Goal: Transaction & Acquisition: Purchase product/service

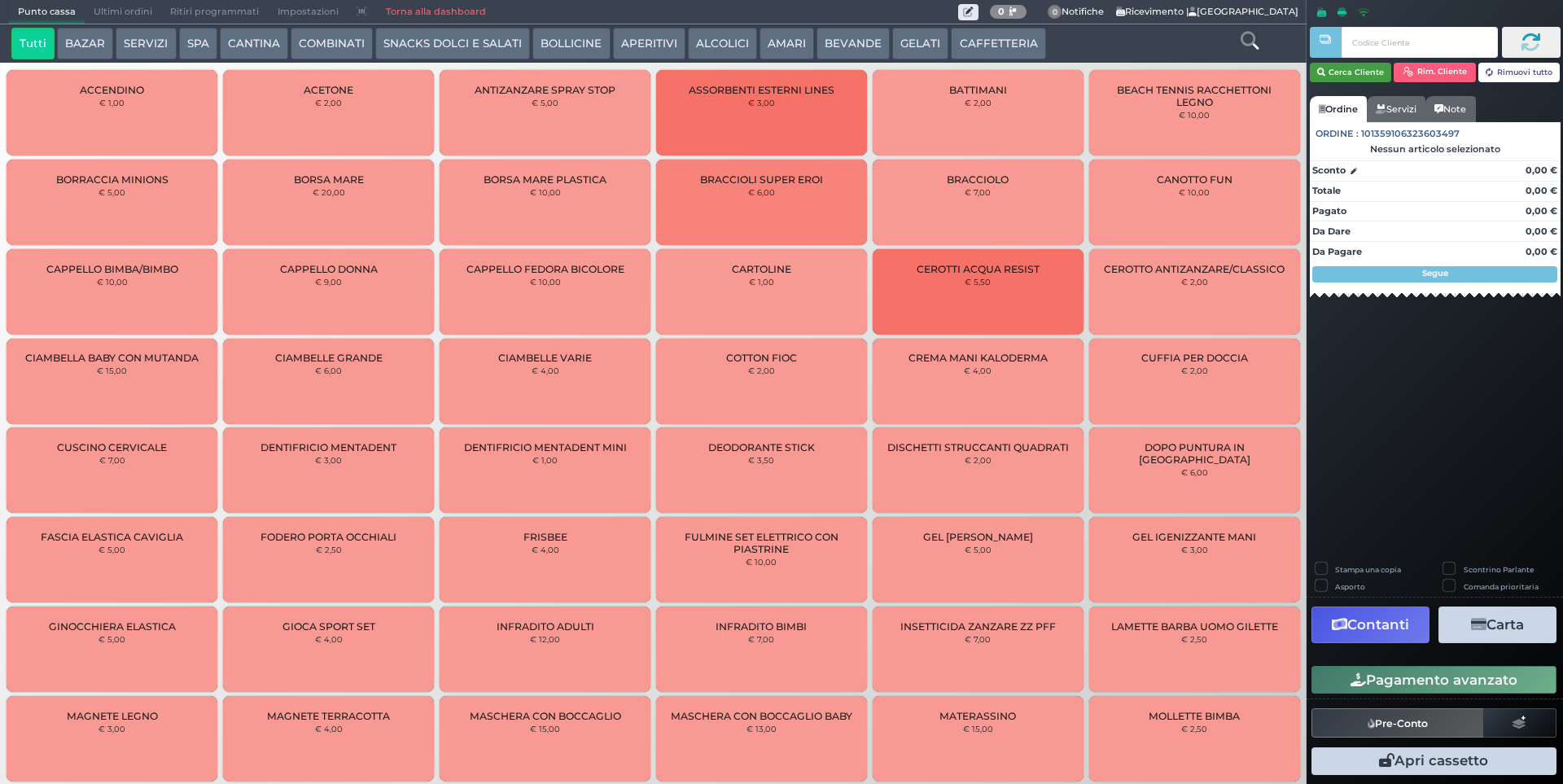
click at [1347, 78] on button "Cerca Cliente" at bounding box center [1351, 73] width 82 height 19
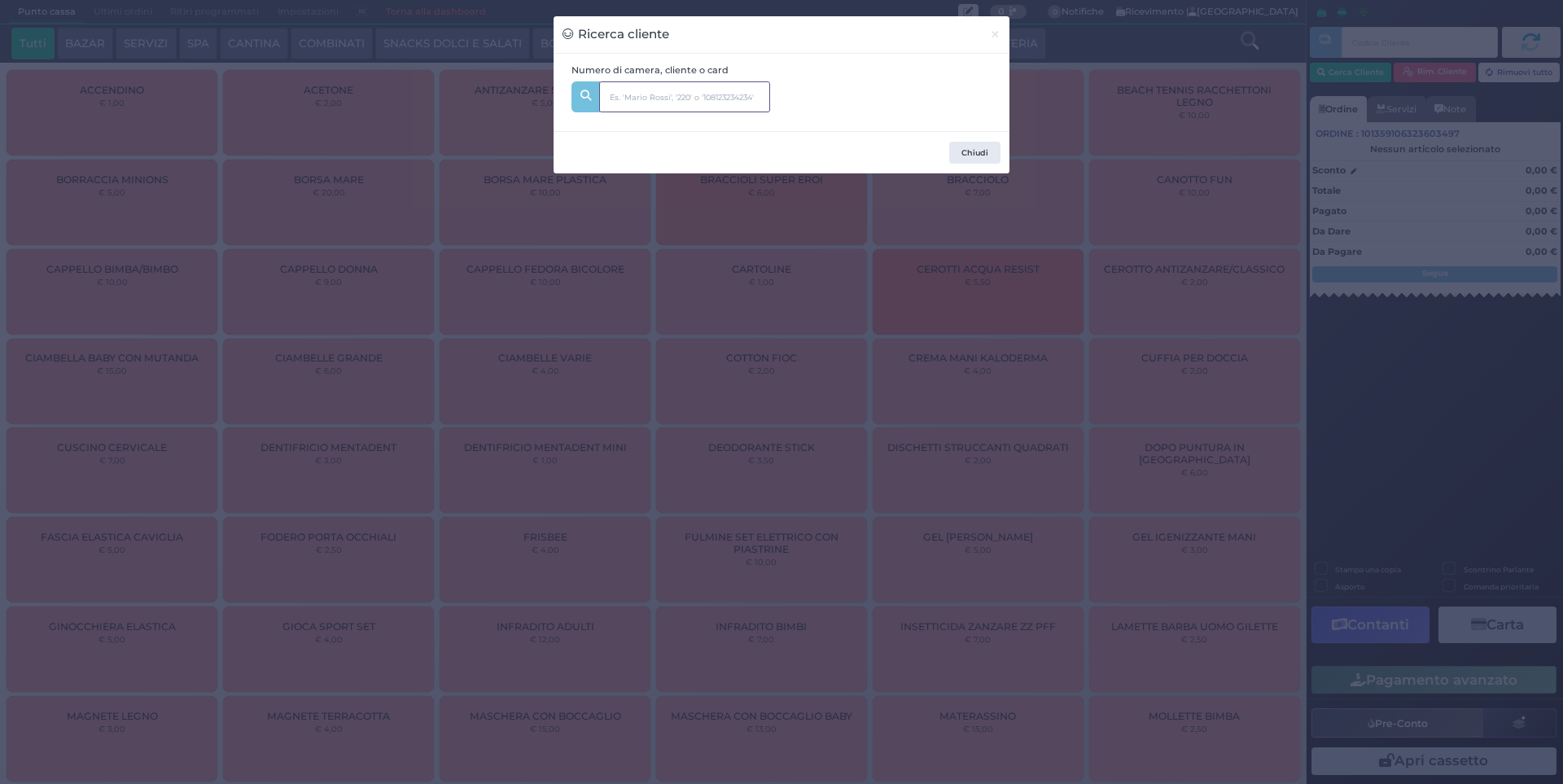
click at [672, 102] on input "text" at bounding box center [684, 96] width 171 height 31
type input "149"
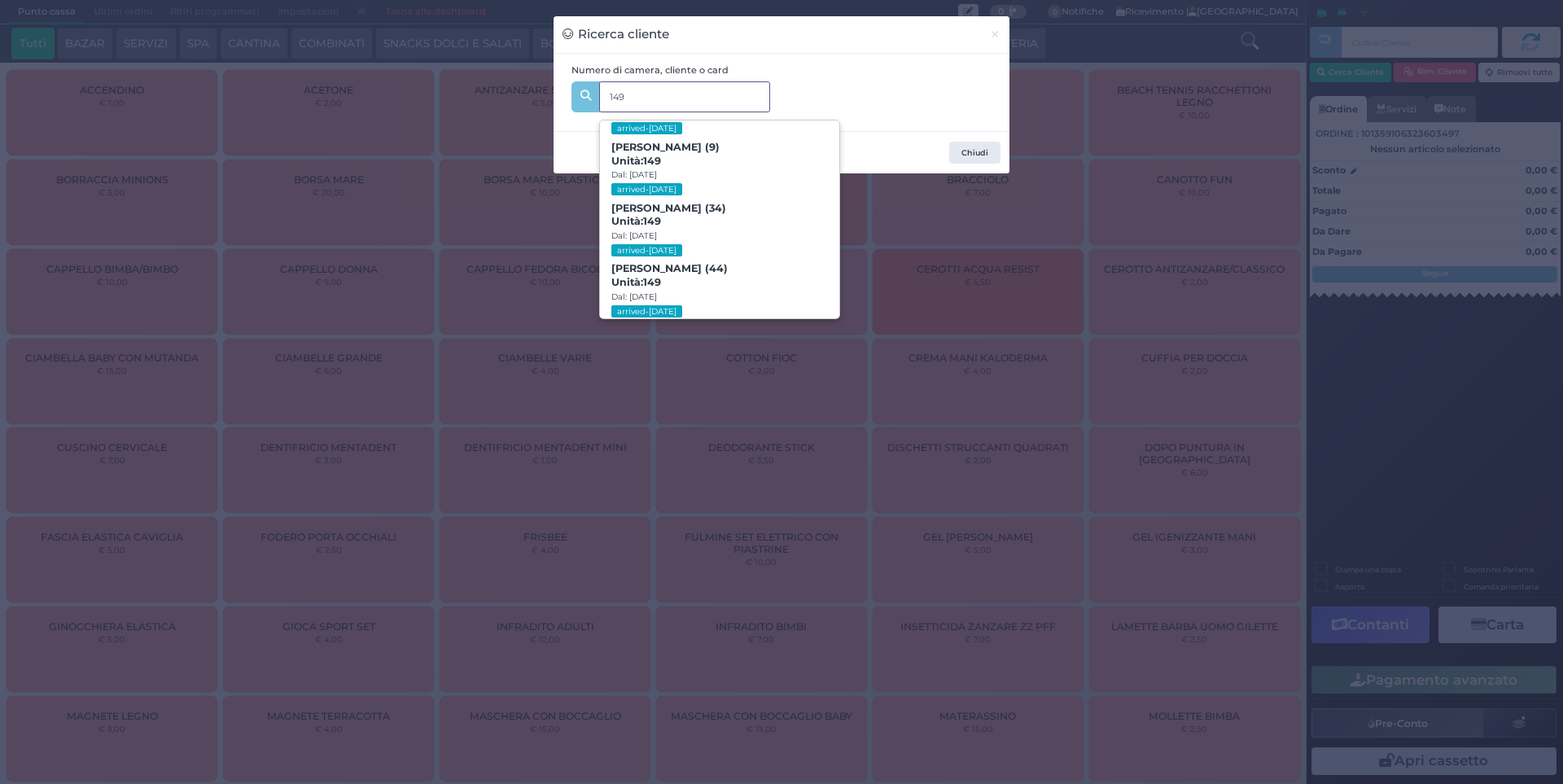
scroll to position [513, 0]
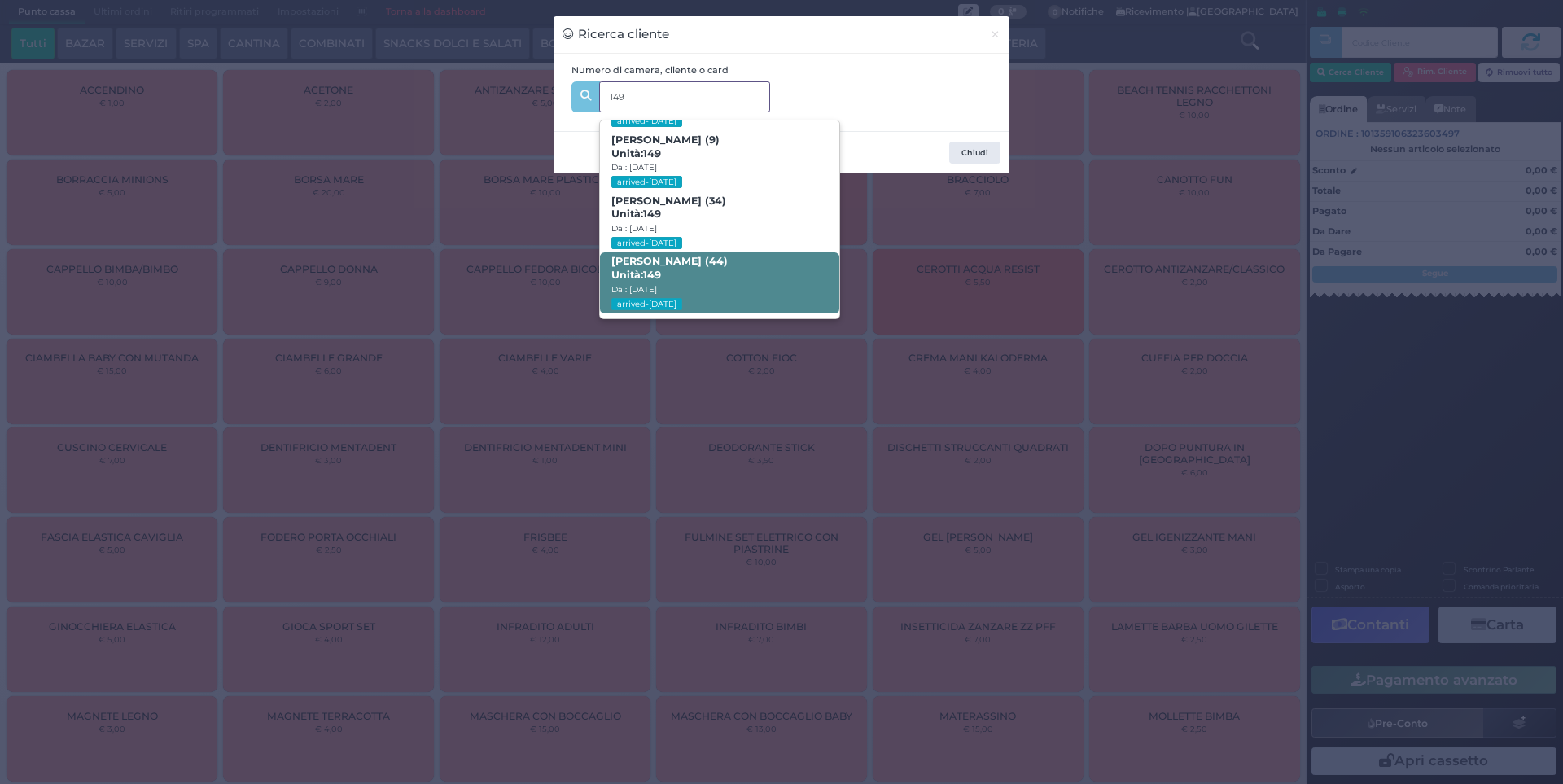
click at [737, 277] on span "Savino Sgarra (44) Unità: 149 Dal: 24/08/2025 arrived-today" at bounding box center [719, 283] width 239 height 61
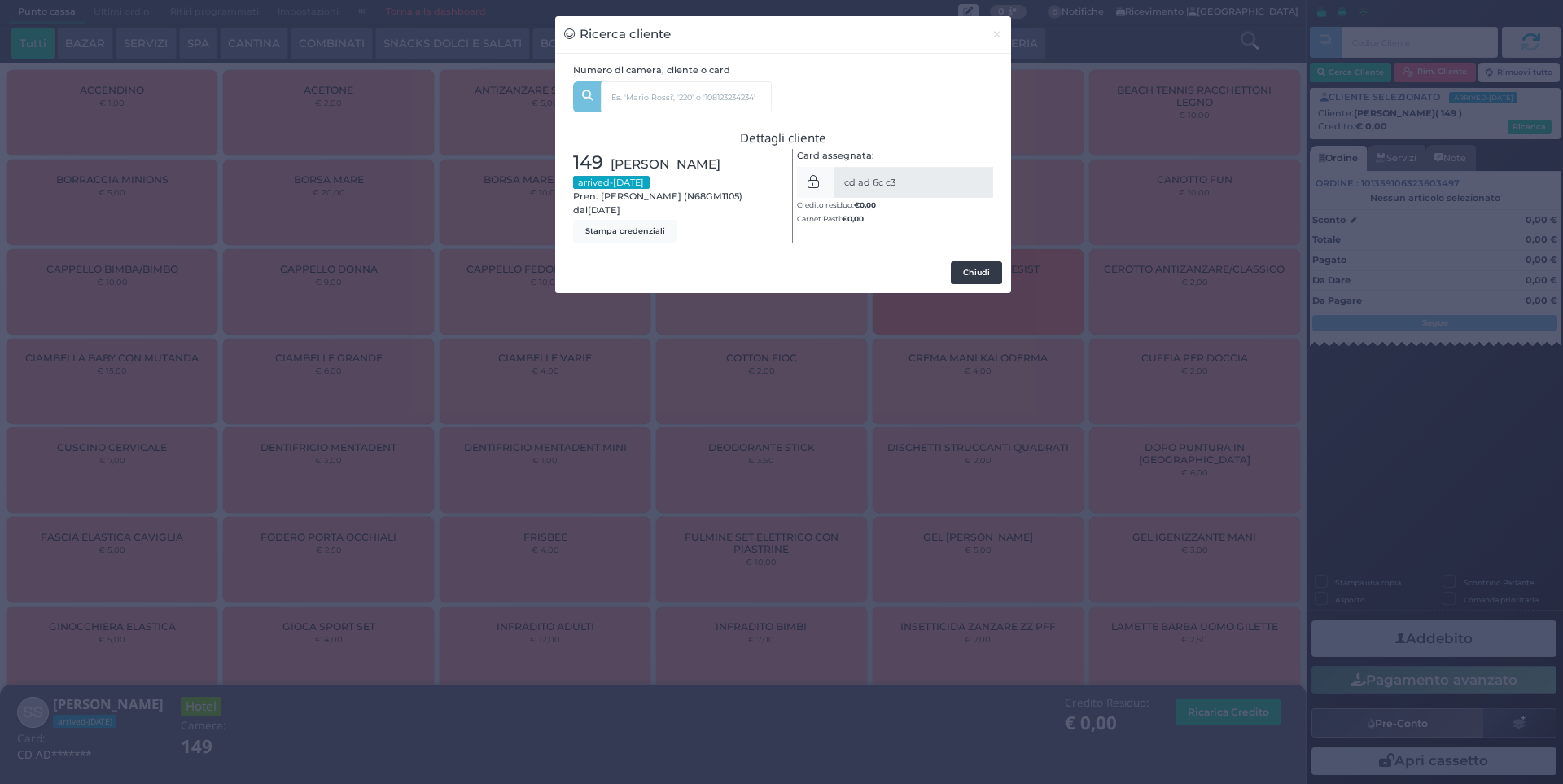
click at [974, 266] on button "Chiudi" at bounding box center [976, 273] width 52 height 23
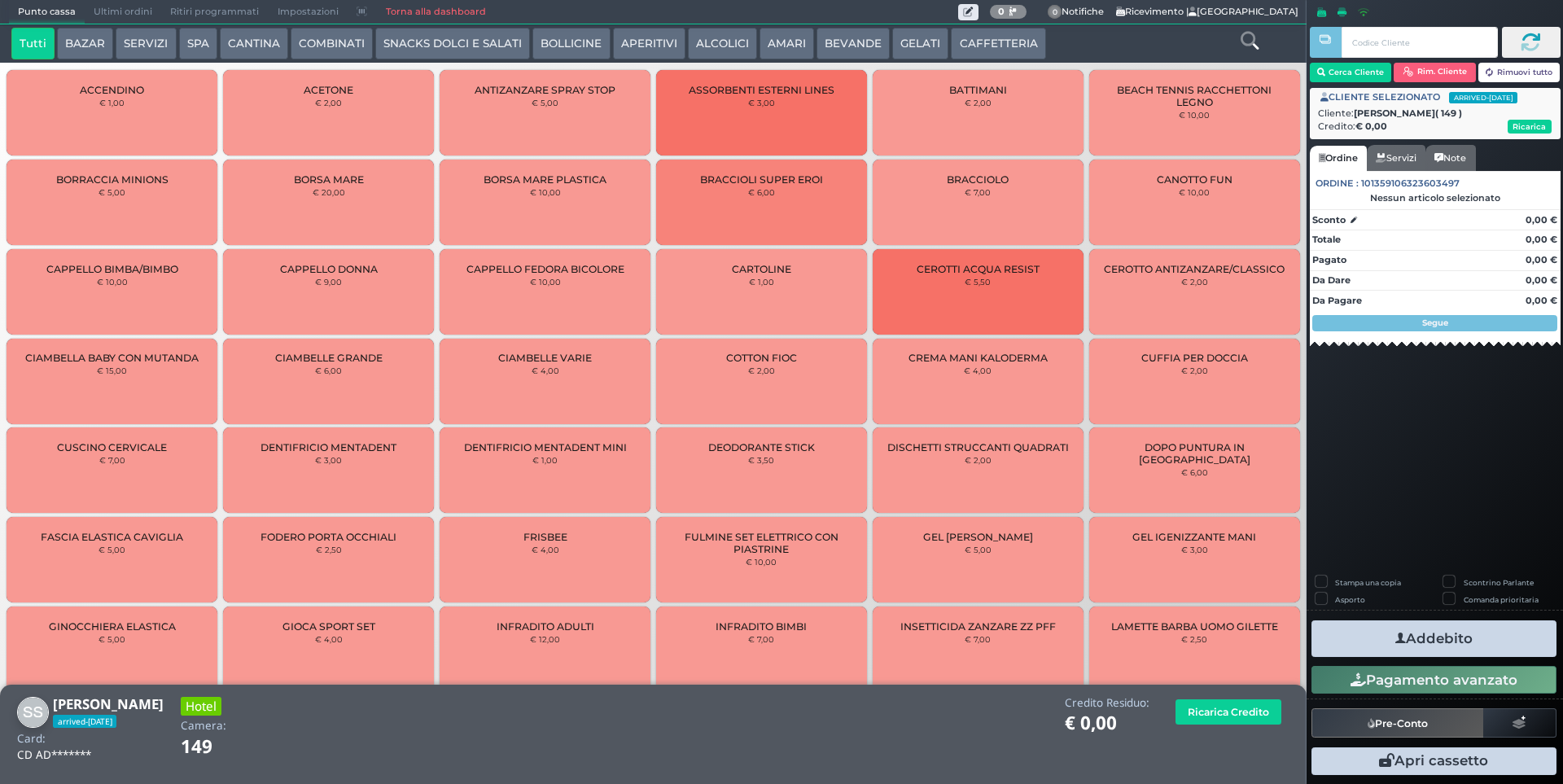
click at [151, 40] on button "SERVIZI" at bounding box center [145, 44] width 60 height 32
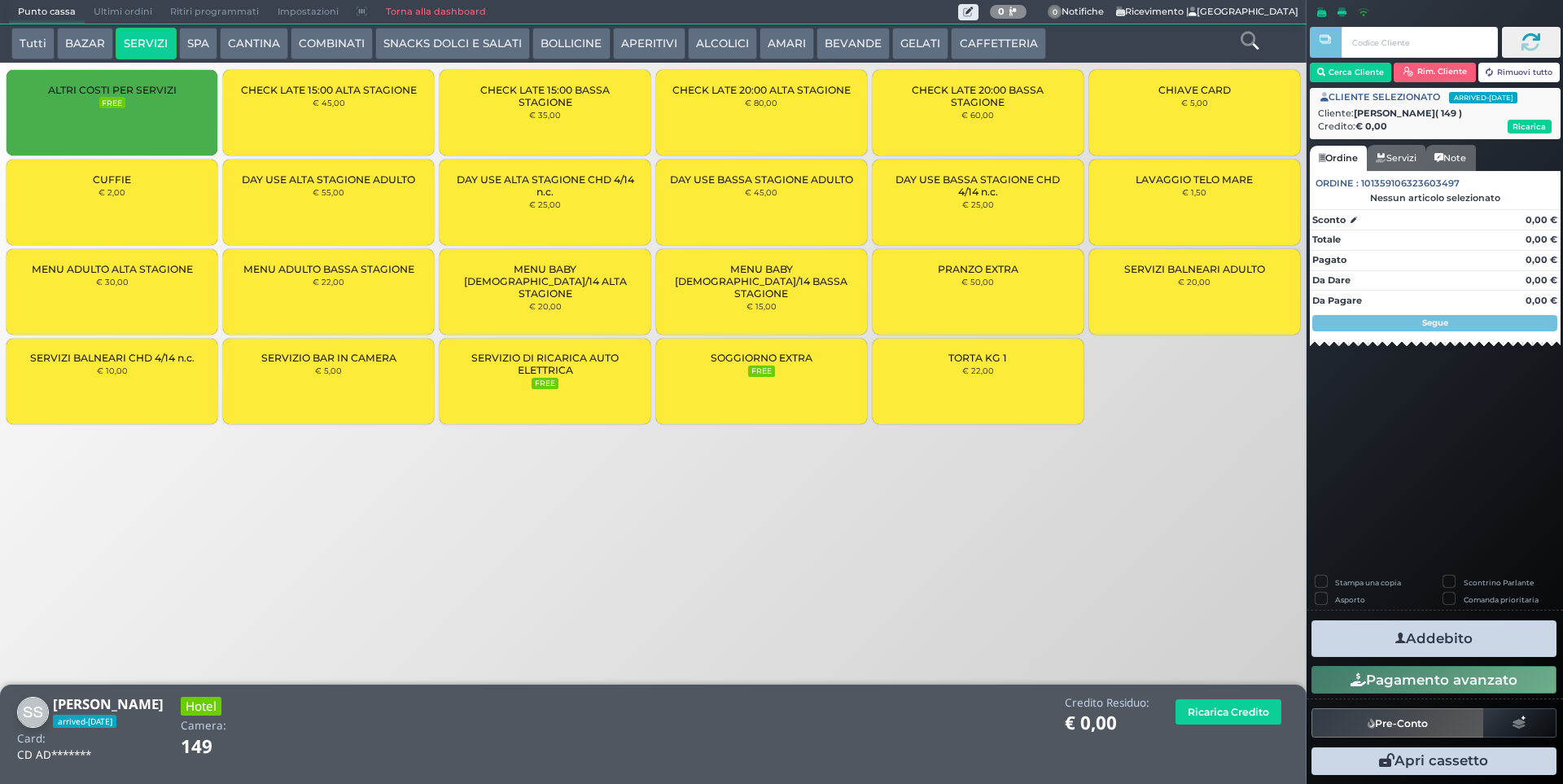
click at [187, 189] on div "CUFFIE € 2,00" at bounding box center [112, 201] width 211 height 85
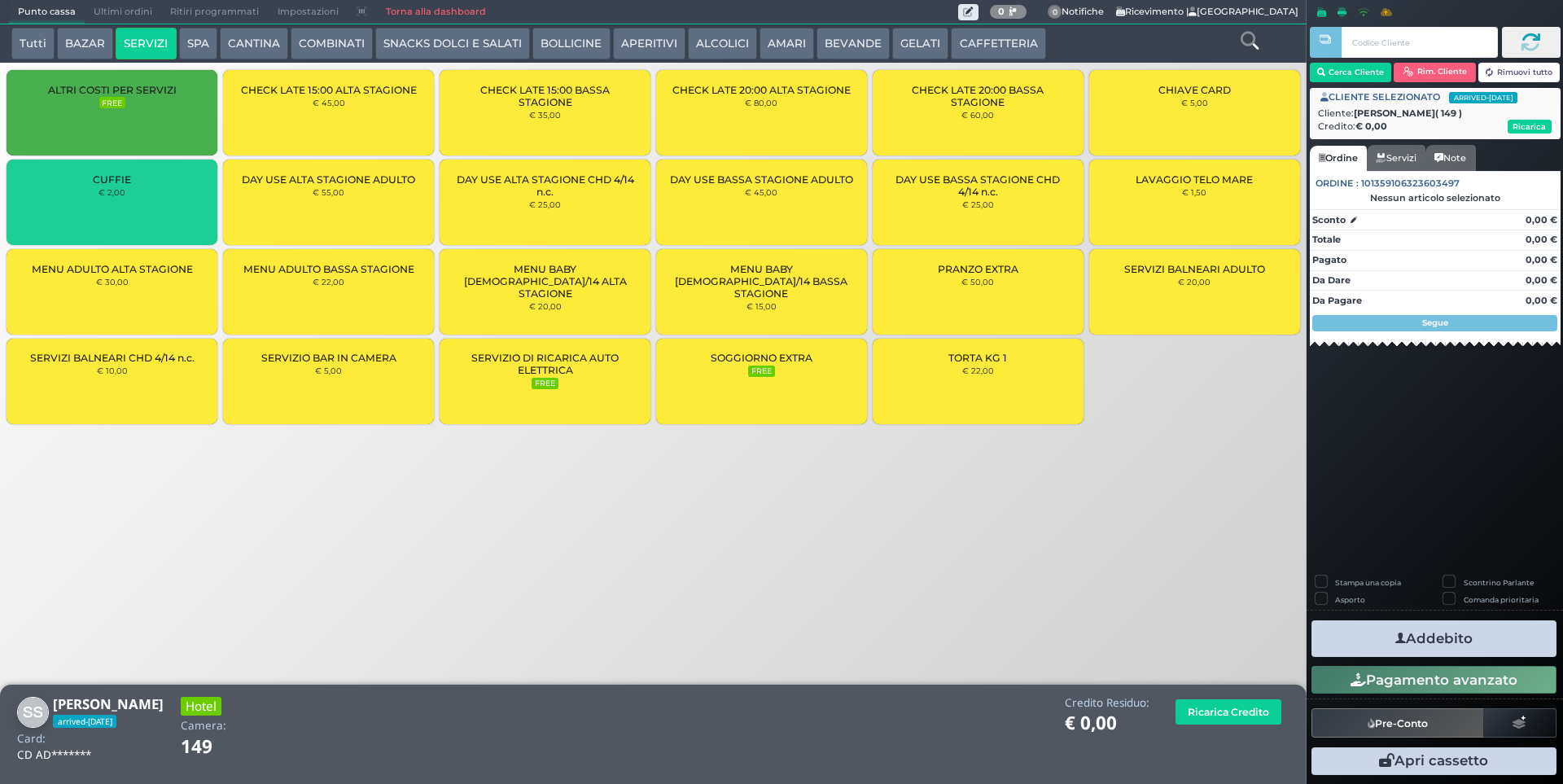
click at [187, 189] on div "CUFFIE € 2,00" at bounding box center [112, 201] width 211 height 85
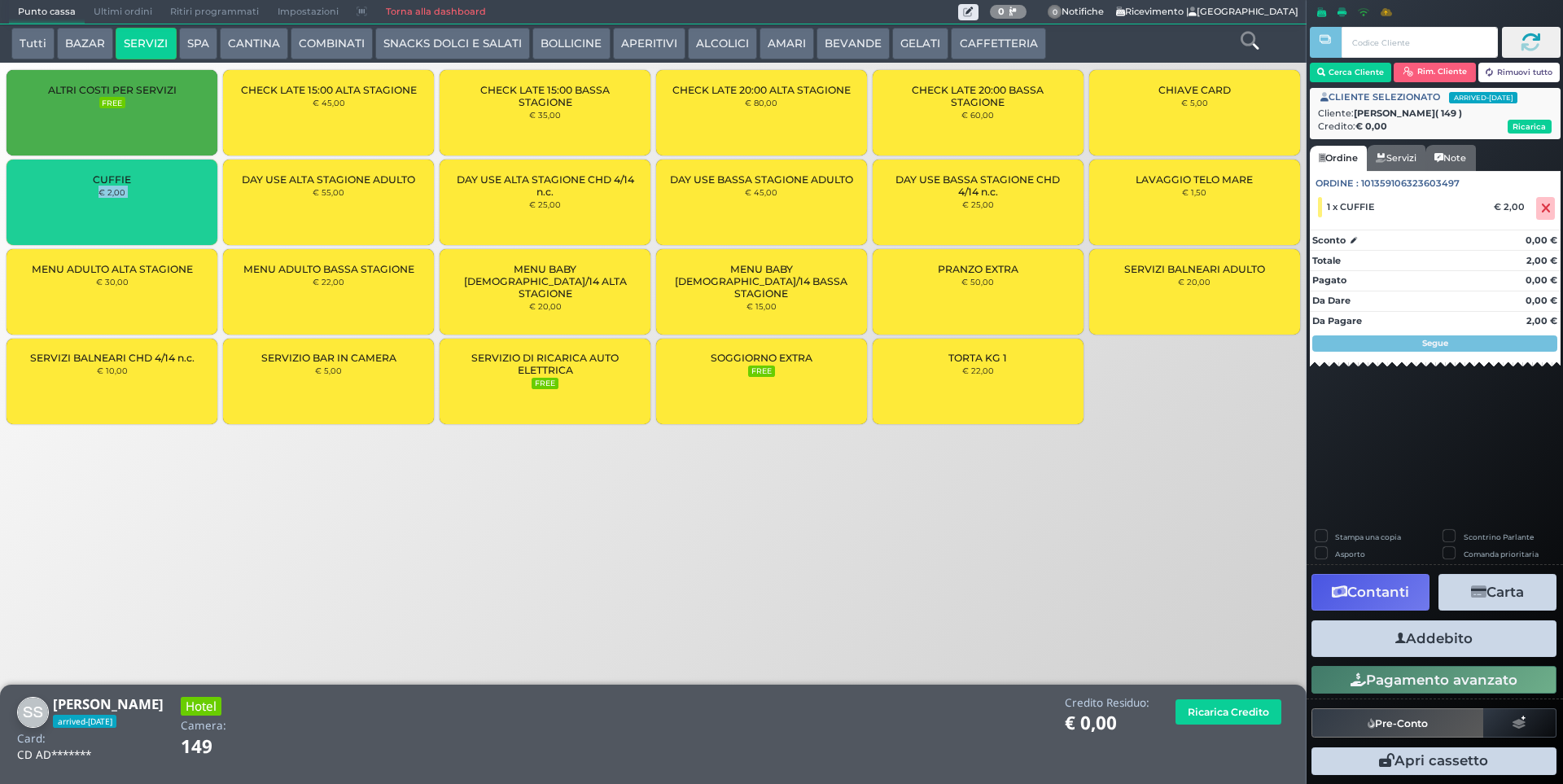
click at [187, 189] on div "CUFFIE € 2,00" at bounding box center [112, 201] width 211 height 85
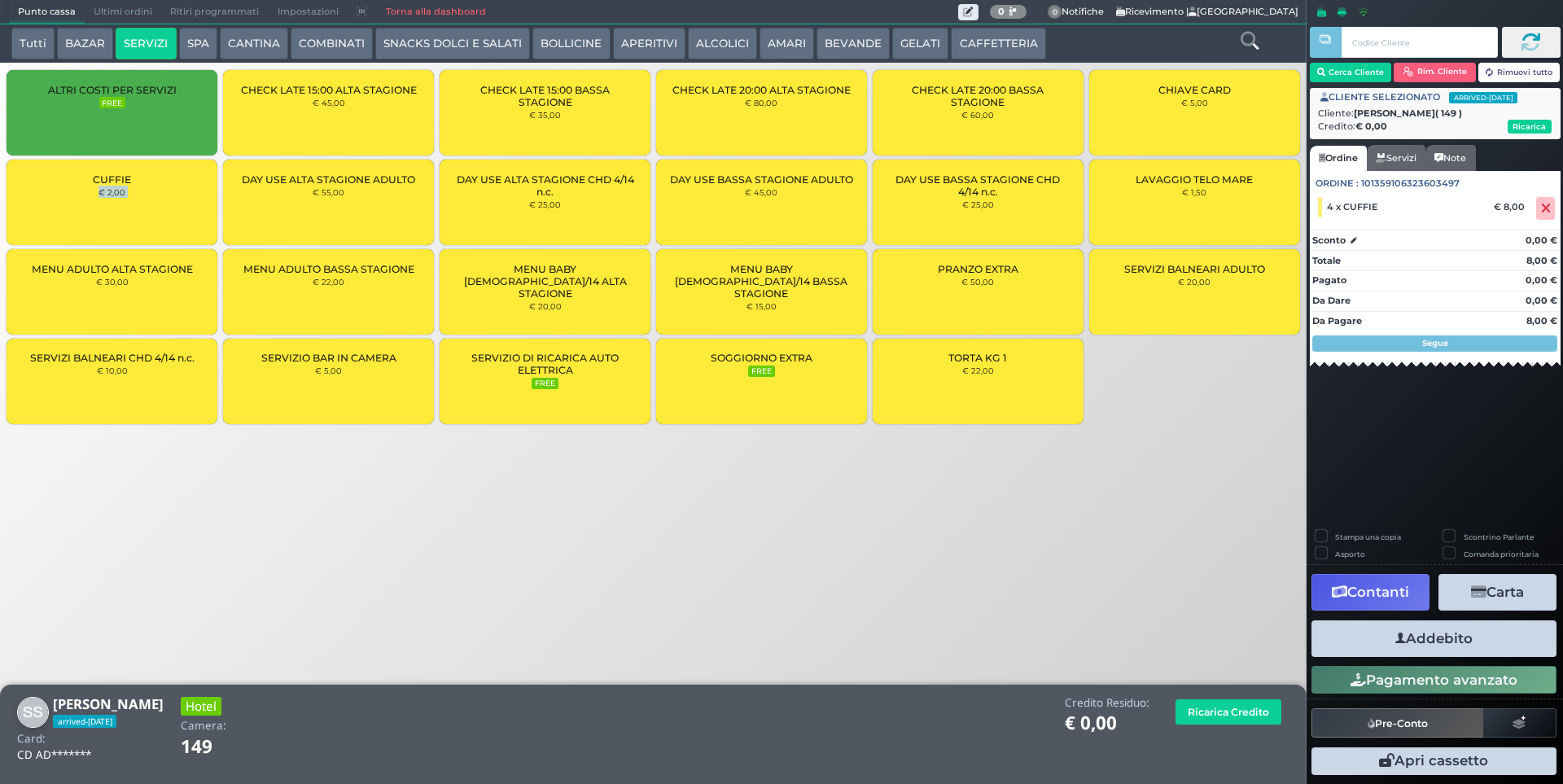
click at [1445, 640] on button "Addebito" at bounding box center [1434, 638] width 245 height 36
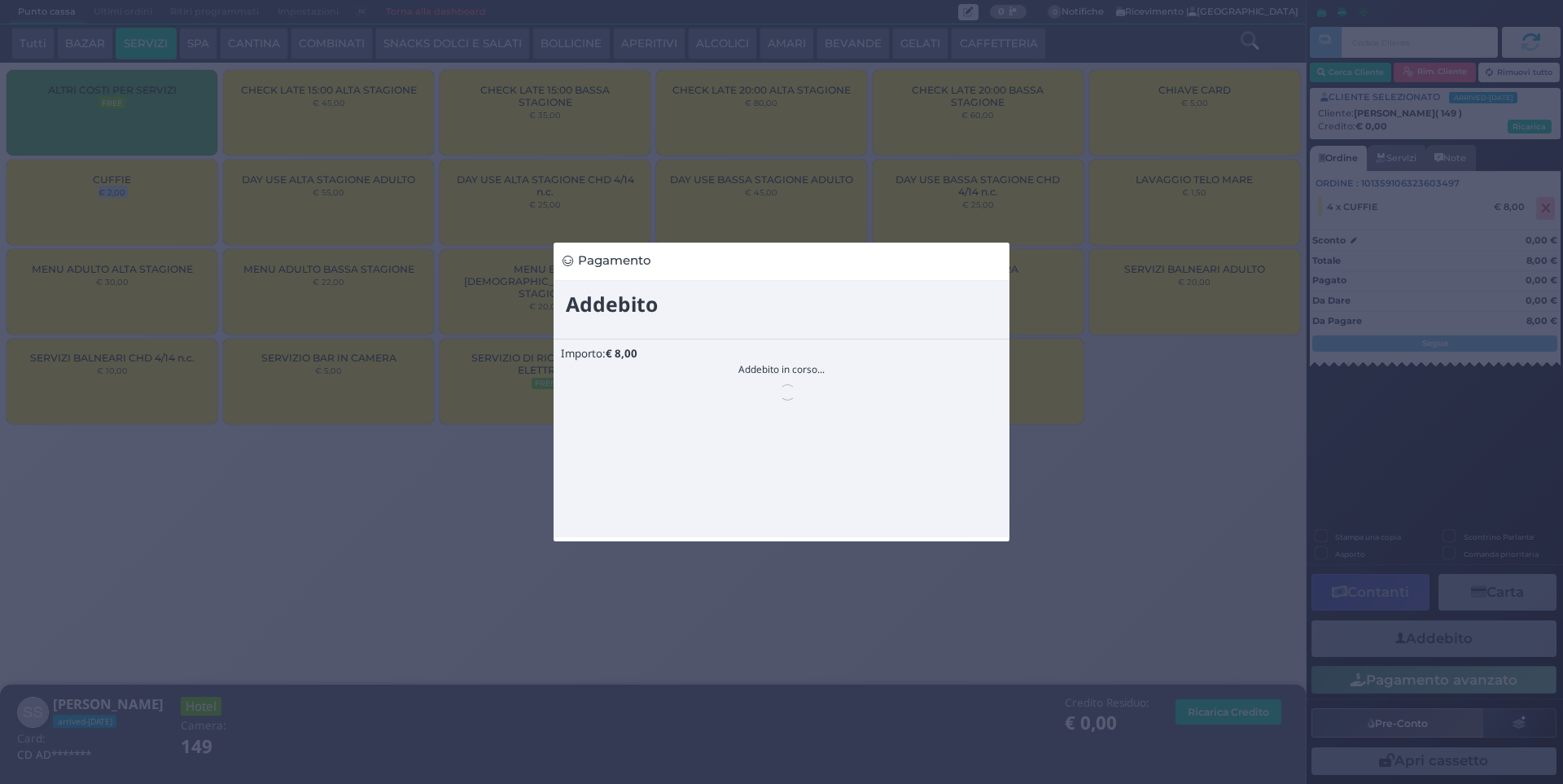
scroll to position [0, 0]
